Goal: Task Accomplishment & Management: Complete application form

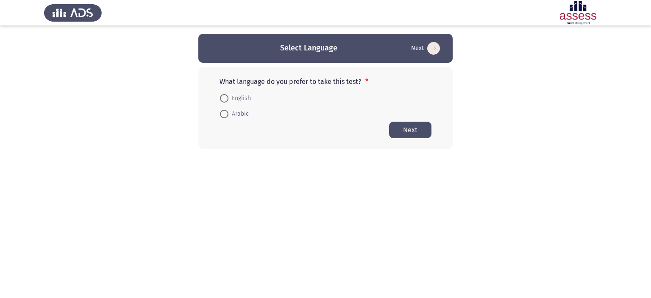
click at [223, 97] on span at bounding box center [224, 98] width 8 height 8
click at [223, 97] on input "English" at bounding box center [224, 98] width 8 height 8
radio input "true"
click at [415, 131] on button "Next" at bounding box center [410, 129] width 42 height 17
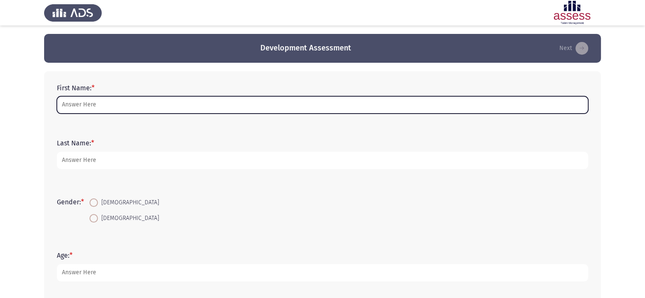
click at [117, 103] on input "First Name: *" at bounding box center [322, 104] width 531 height 17
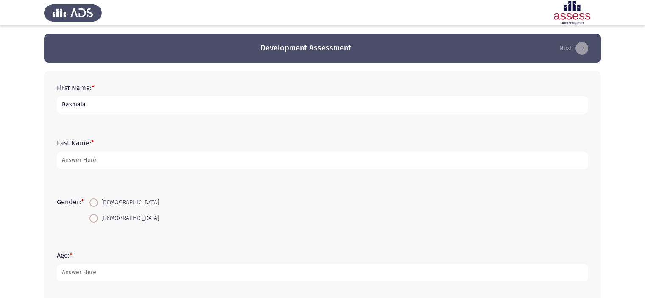
type input "Basmala"
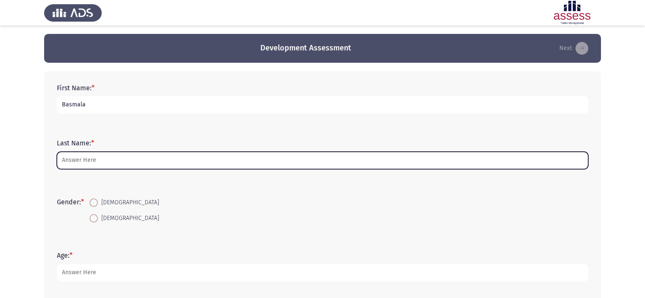
click at [129, 156] on input "Last Name: *" at bounding box center [322, 160] width 531 height 17
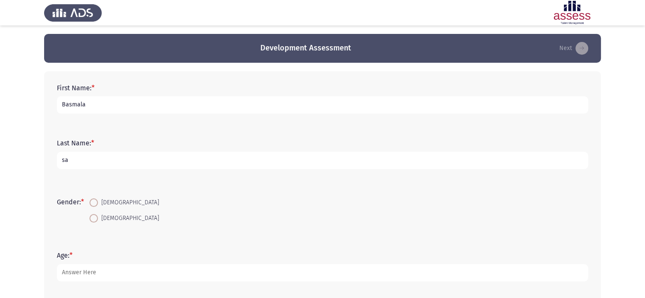
type input "s"
type input "[PERSON_NAME]"
click at [95, 202] on span at bounding box center [93, 202] width 8 height 8
click at [95, 202] on input "[DEMOGRAPHIC_DATA]" at bounding box center [93, 202] width 8 height 8
radio input "true"
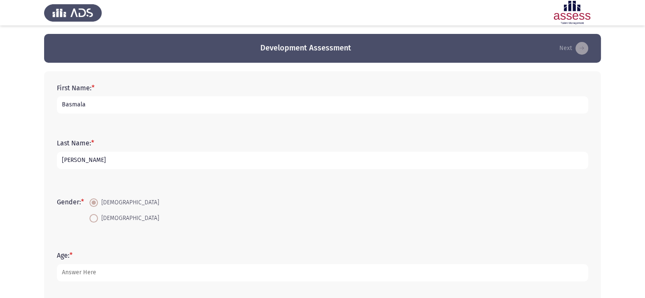
scroll to position [212, 0]
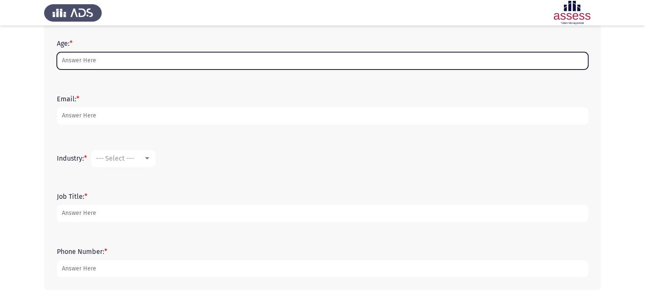
click at [80, 59] on input "Age: *" at bounding box center [322, 60] width 531 height 17
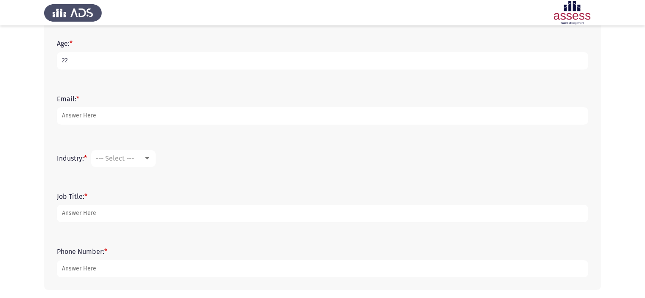
type input "22"
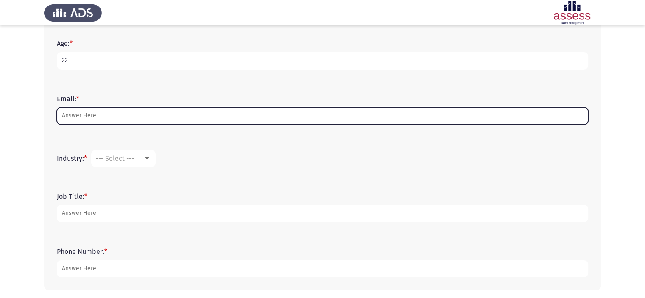
click at [98, 113] on input "Email: *" at bounding box center [322, 115] width 531 height 17
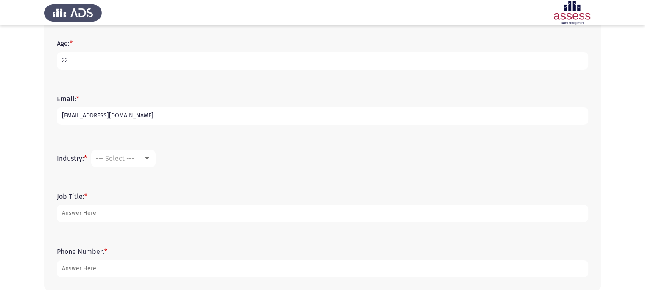
type input "[EMAIL_ADDRESS][DOMAIN_NAME]"
click at [143, 155] on div "--- Select ---" at bounding box center [119, 158] width 47 height 8
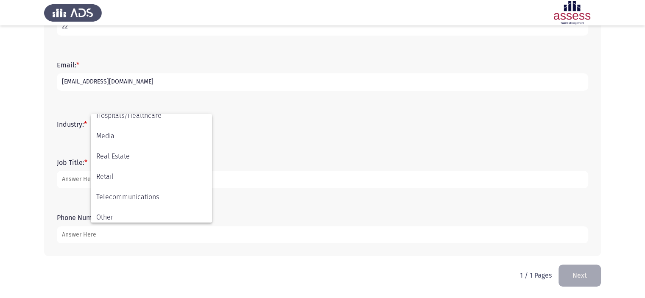
scroll to position [278, 0]
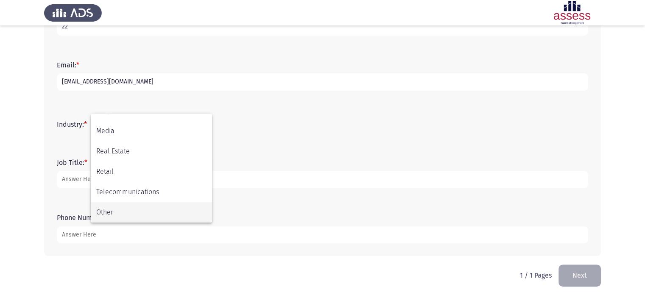
click at [162, 207] on span "Other" at bounding box center [151, 212] width 110 height 20
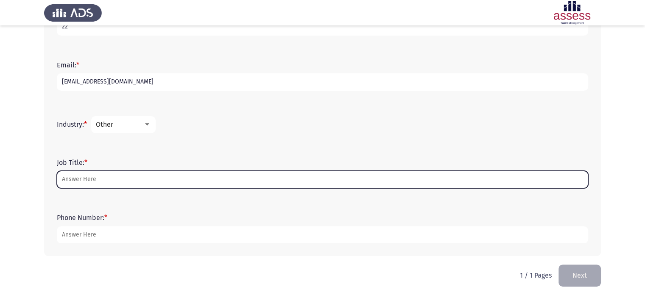
click at [151, 176] on input "Job Title: *" at bounding box center [322, 179] width 531 height 17
type input "a"
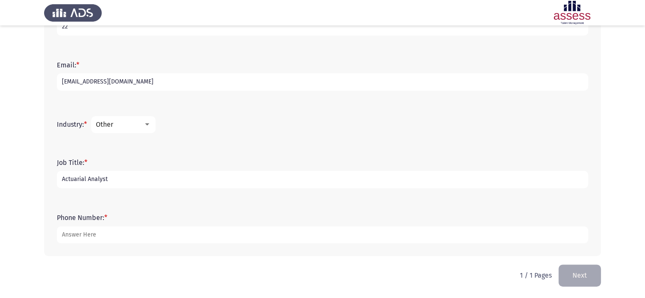
type input "Actuarial Analyst"
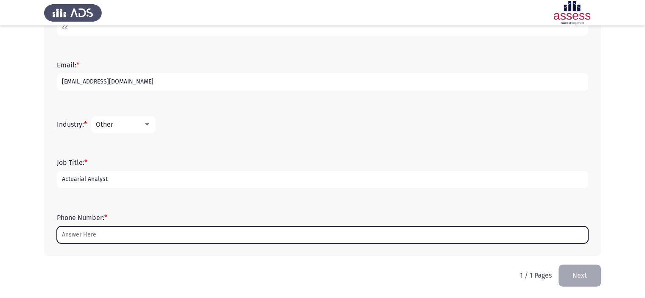
click at [163, 227] on input "Phone Number: *" at bounding box center [322, 234] width 531 height 17
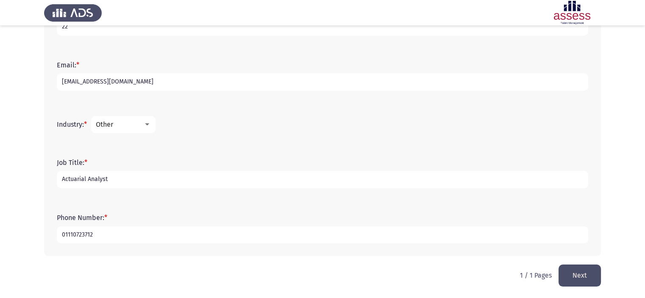
type input "01110723712"
click at [592, 269] on button "Next" at bounding box center [579, 276] width 42 height 22
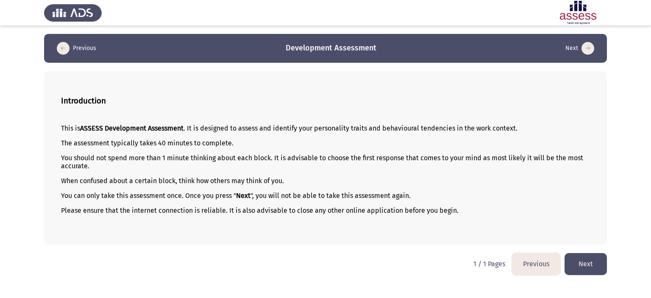
click at [589, 271] on button "Next" at bounding box center [586, 264] width 42 height 22
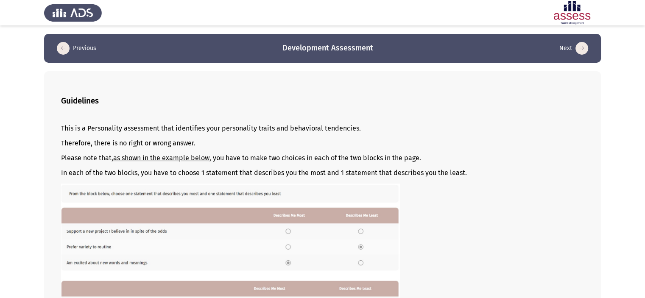
scroll to position [118, 0]
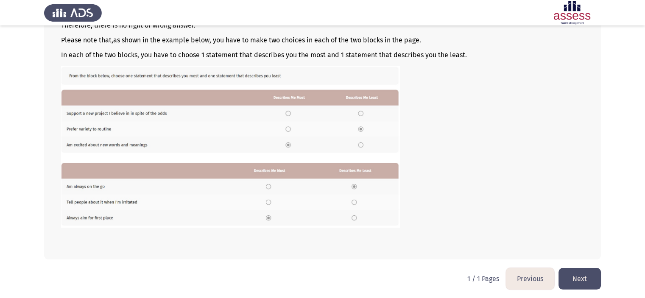
click at [578, 283] on button "Next" at bounding box center [579, 279] width 42 height 22
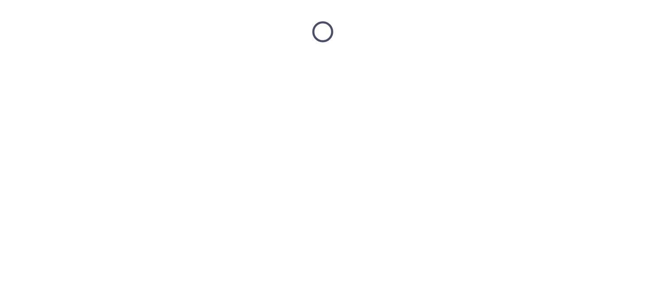
scroll to position [0, 0]
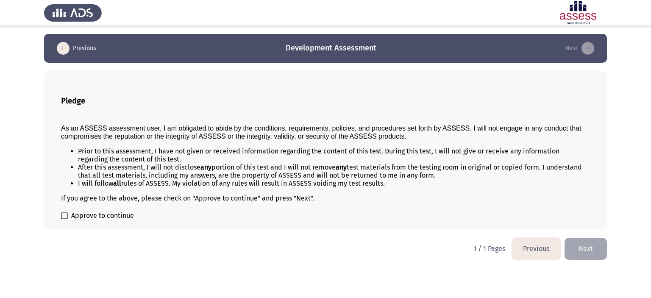
click at [60, 215] on div "Pledge As an ASSESS assessment user, I am obligated to abide by the conditions,…" at bounding box center [325, 150] width 563 height 158
click at [61, 215] on span at bounding box center [64, 215] width 7 height 7
click at [64, 219] on input "Approve to continue" at bounding box center [64, 219] width 0 height 0
checkbox input "true"
click at [595, 242] on button "Next" at bounding box center [586, 249] width 42 height 22
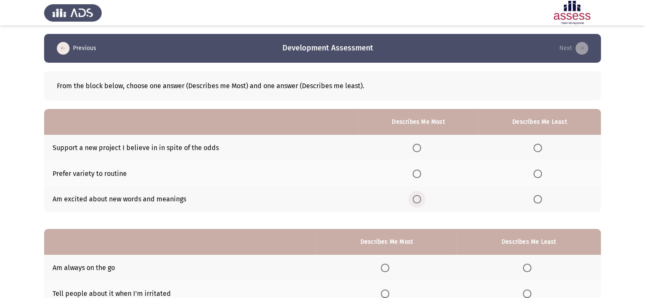
click at [421, 201] on span "Select an option" at bounding box center [417, 199] width 8 height 8
click at [421, 201] on input "Select an option" at bounding box center [417, 199] width 8 height 8
click at [539, 171] on span "Select an option" at bounding box center [537, 174] width 8 height 8
click at [539, 171] on input "Select an option" at bounding box center [537, 174] width 8 height 8
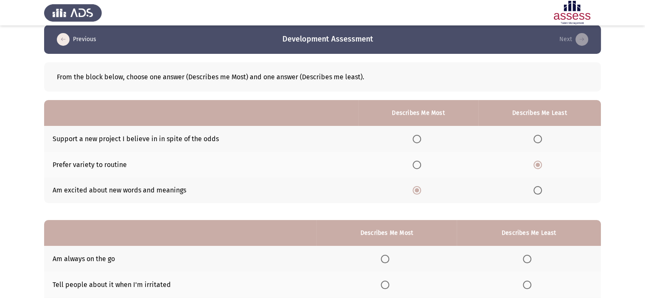
scroll to position [94, 0]
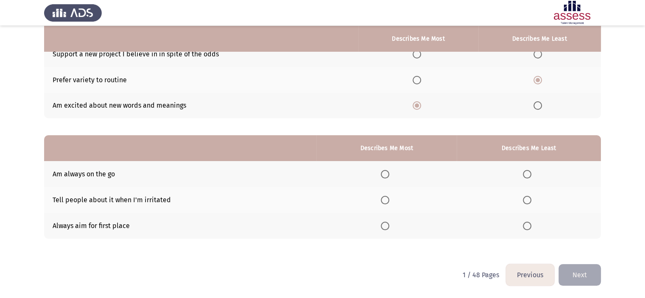
click at [382, 223] on span "Select an option" at bounding box center [385, 226] width 8 height 8
click at [382, 223] on input "Select an option" at bounding box center [385, 226] width 8 height 8
click at [382, 174] on span "Select an option" at bounding box center [385, 174] width 8 height 8
click at [382, 174] on input "Select an option" at bounding box center [385, 174] width 8 height 8
click at [387, 226] on span "Select an option" at bounding box center [385, 226] width 8 height 8
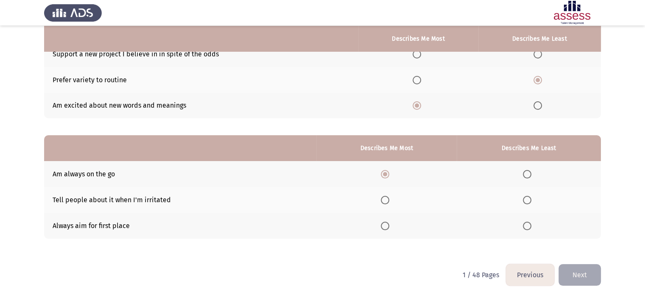
click at [387, 226] on input "Select an option" at bounding box center [385, 226] width 8 height 8
click at [523, 198] on span "Select an option" at bounding box center [527, 200] width 8 height 8
click at [523, 198] on input "Select an option" at bounding box center [527, 200] width 8 height 8
click at [589, 274] on button "Next" at bounding box center [579, 275] width 42 height 22
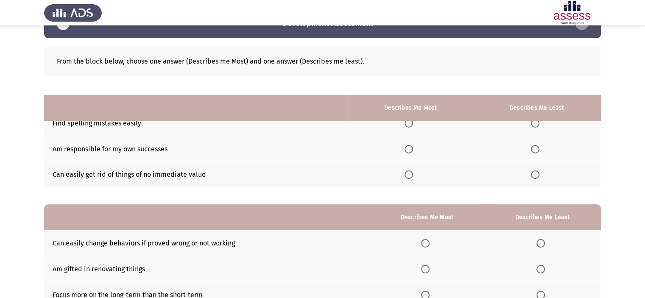
scroll to position [0, 0]
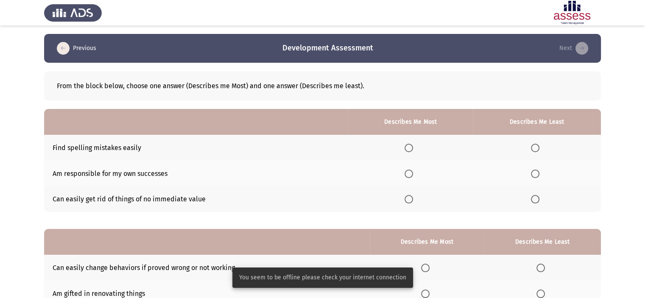
click at [413, 144] on span "Select an option" at bounding box center [409, 148] width 8 height 8
click at [413, 144] on input "Select an option" at bounding box center [409, 148] width 8 height 8
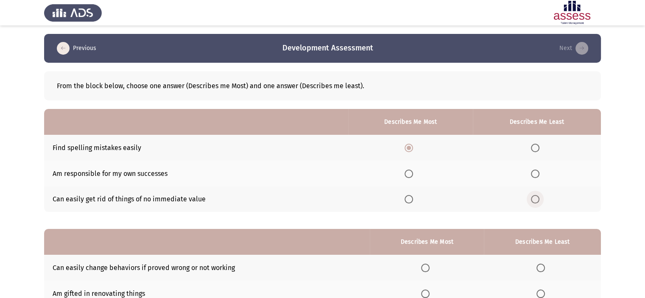
click at [536, 199] on span "Select an option" at bounding box center [535, 199] width 8 height 8
click at [536, 199] on input "Select an option" at bounding box center [535, 199] width 8 height 8
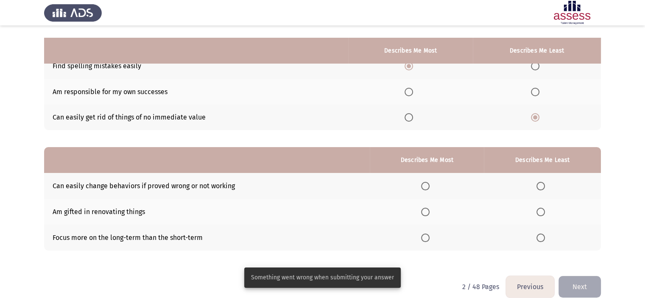
scroll to position [94, 0]
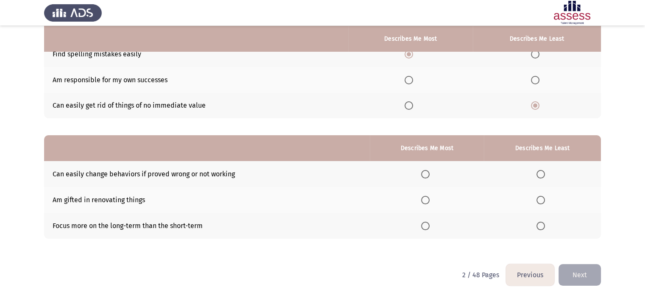
click at [429, 200] on span "Select an option" at bounding box center [425, 200] width 8 height 8
click at [429, 200] on input "Select an option" at bounding box center [425, 200] width 8 height 8
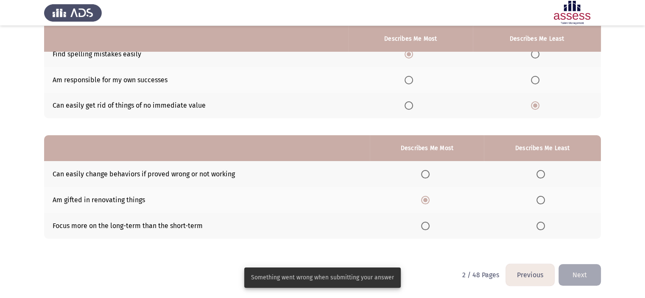
click at [539, 226] on span "Select an option" at bounding box center [540, 226] width 8 height 8
click at [539, 226] on input "Select an option" at bounding box center [540, 226] width 8 height 8
click at [594, 276] on button "Next" at bounding box center [579, 275] width 42 height 22
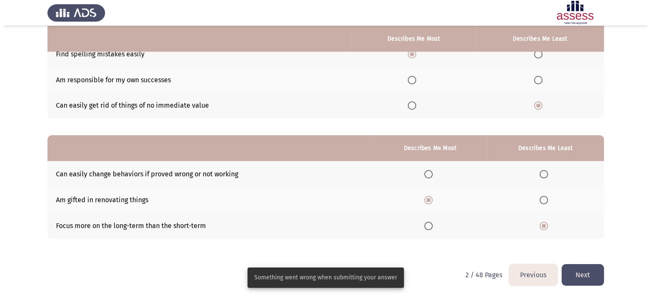
scroll to position [0, 0]
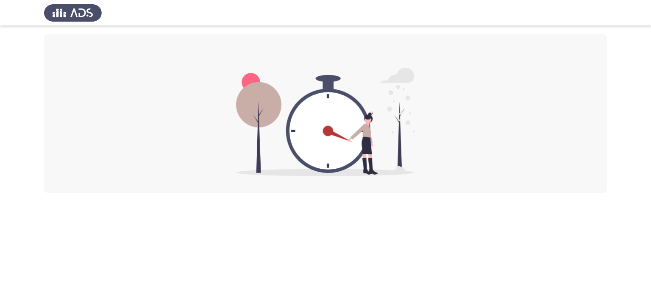
click at [263, 48] on div at bounding box center [325, 113] width 563 height 159
click at [274, 64] on div at bounding box center [325, 113] width 563 height 159
